Goal: Find specific page/section

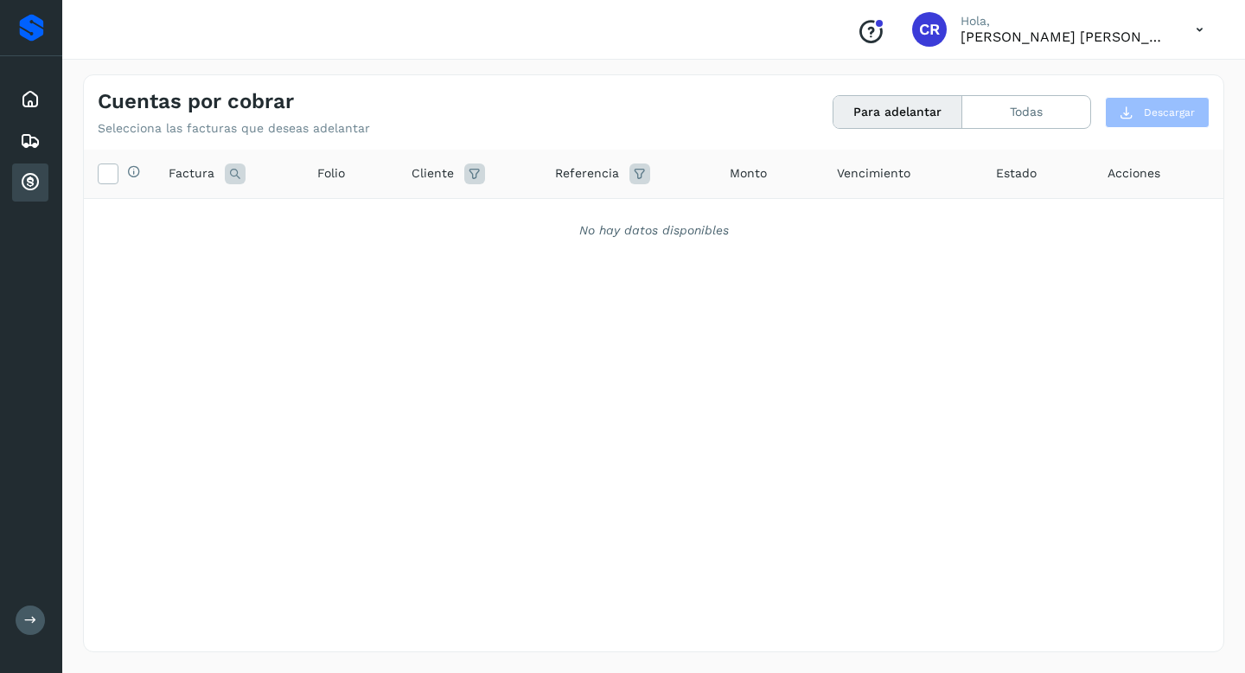
click at [20, 181] on icon at bounding box center [30, 182] width 21 height 21
click at [29, 105] on icon at bounding box center [30, 99] width 21 height 21
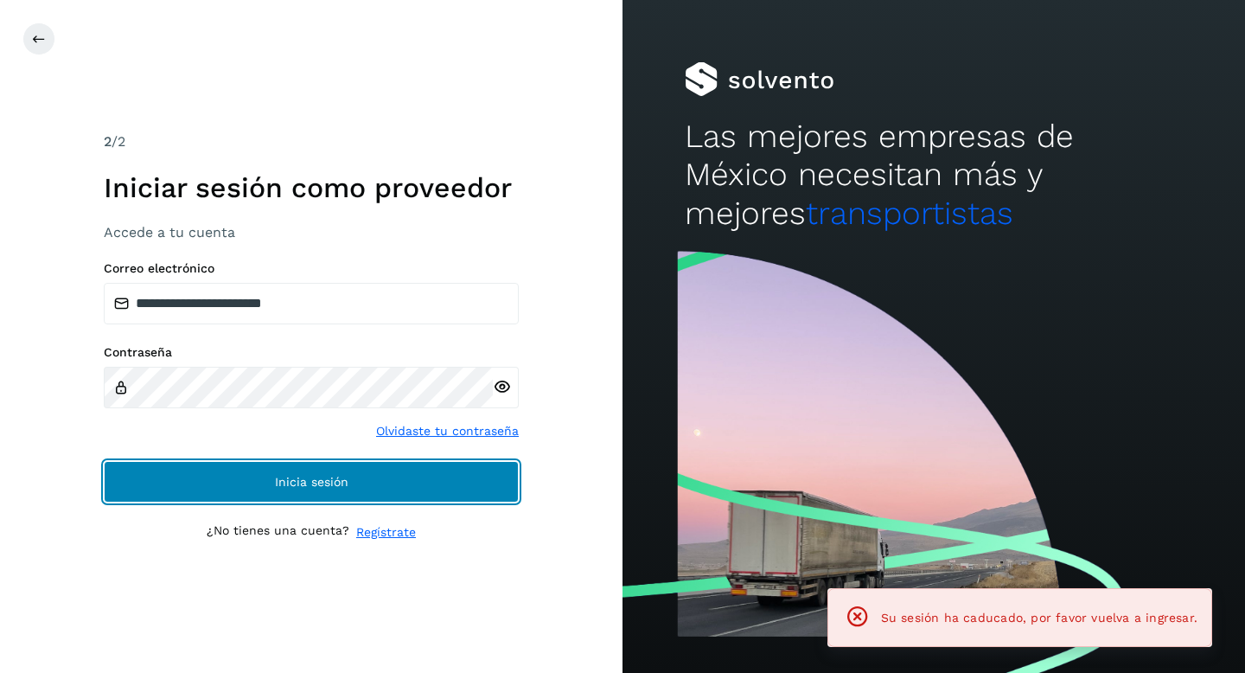
click at [182, 477] on button "Inicia sesión" at bounding box center [311, 482] width 415 height 42
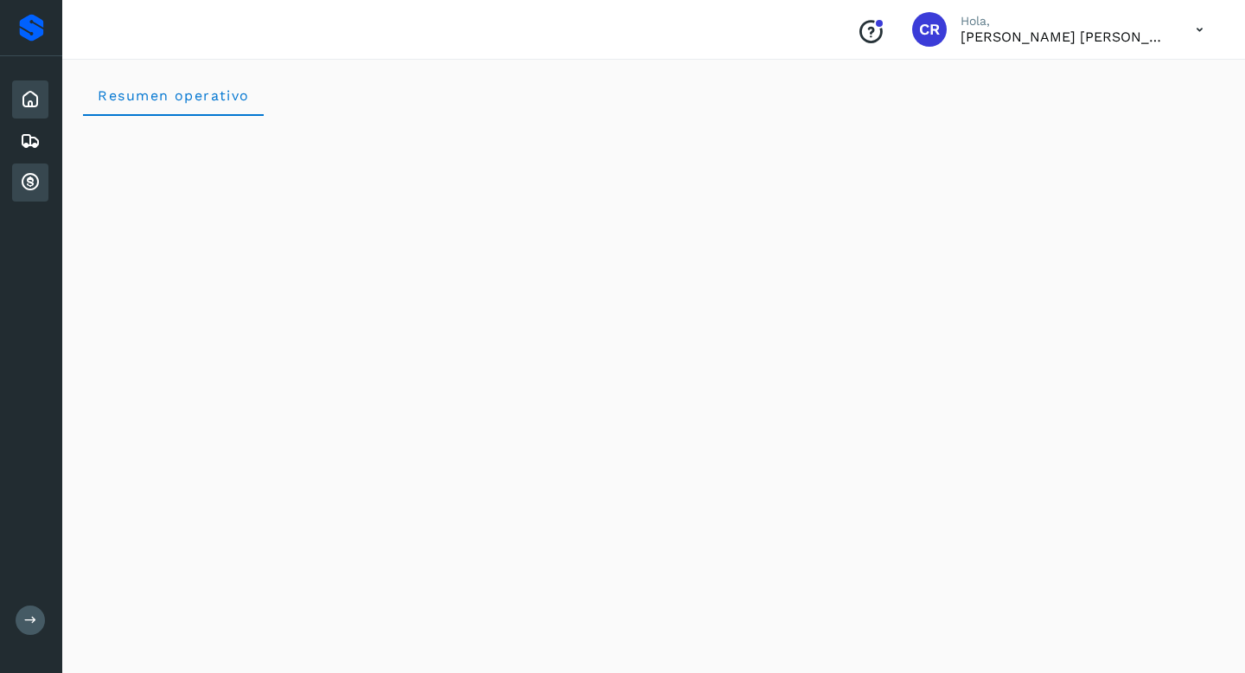
click at [23, 177] on icon at bounding box center [30, 182] width 21 height 21
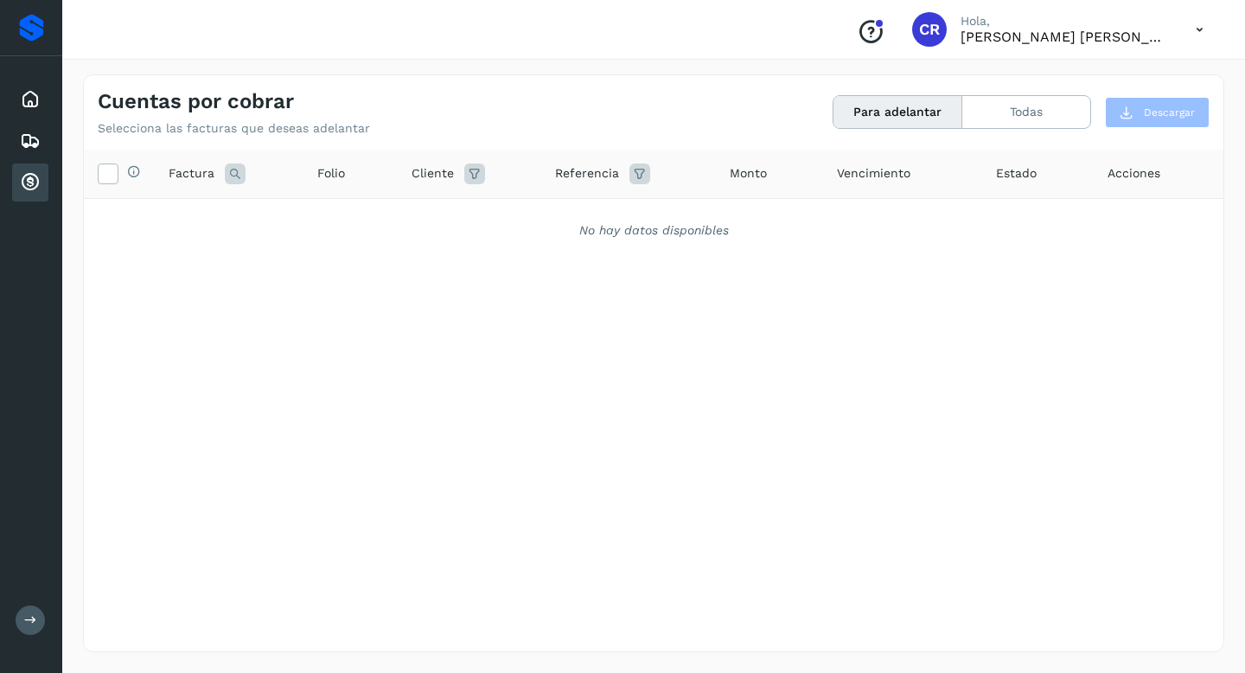
click at [46, 179] on div "Cuentas por cobrar" at bounding box center [30, 182] width 36 height 38
click at [37, 106] on icon at bounding box center [30, 99] width 21 height 21
